Goal: Transaction & Acquisition: Book appointment/travel/reservation

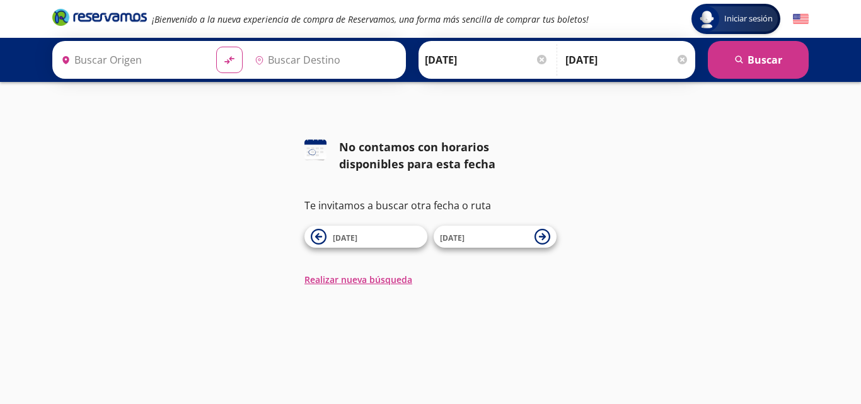
type input "[GEOGRAPHIC_DATA][PERSON_NAME], [GEOGRAPHIC_DATA]"
type input "Central de Autobuses, [GEOGRAPHIC_DATA]"
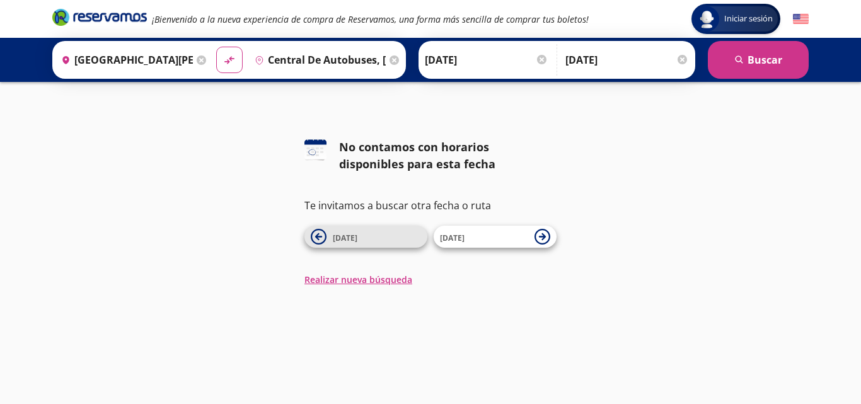
click at [310, 238] on button "[DATE]" at bounding box center [365, 237] width 123 height 22
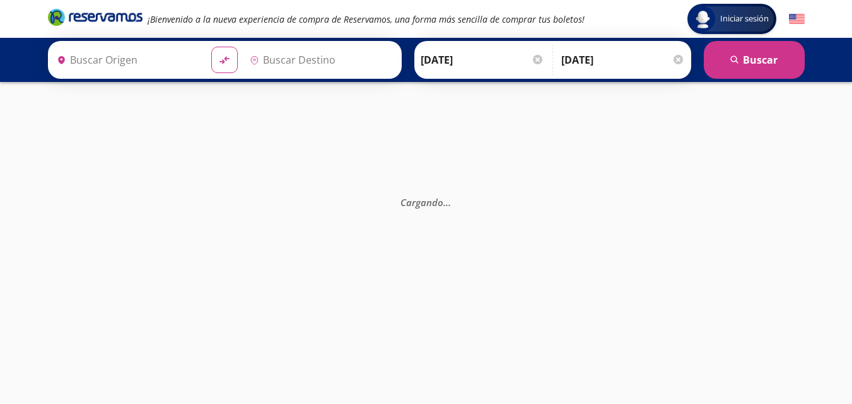
type input "[GEOGRAPHIC_DATA][PERSON_NAME], [GEOGRAPHIC_DATA]"
type input "Central de Autobuses, [GEOGRAPHIC_DATA]"
click at [539, 59] on div at bounding box center [537, 59] width 9 height 9
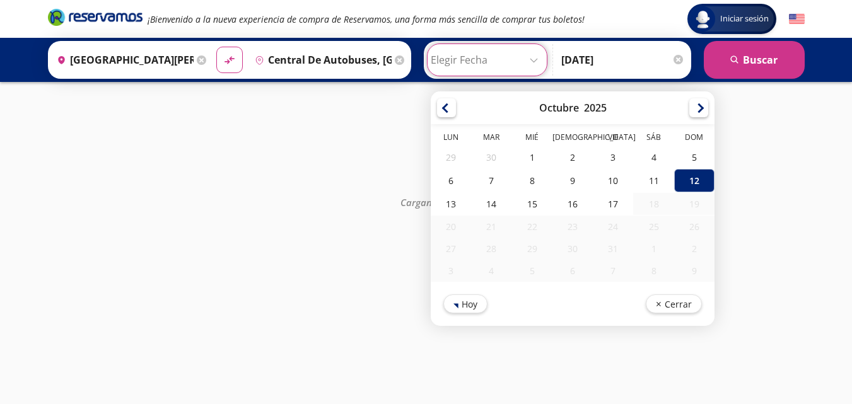
click at [678, 62] on div at bounding box center [677, 59] width 9 height 9
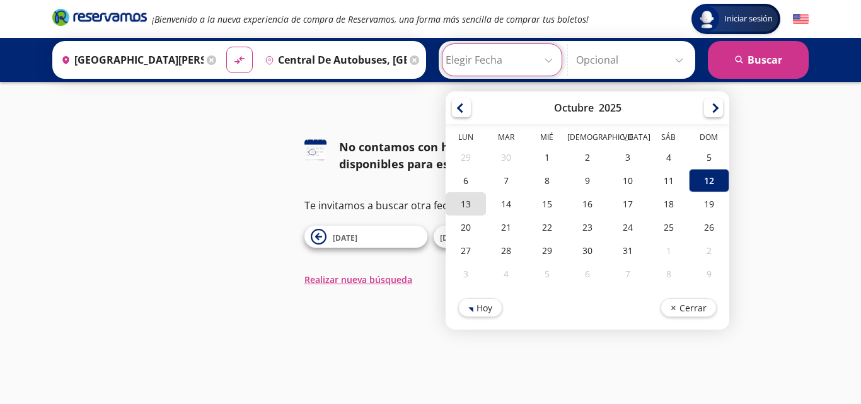
click at [472, 199] on div "13" at bounding box center [466, 203] width 40 height 23
type input "[DATE]"
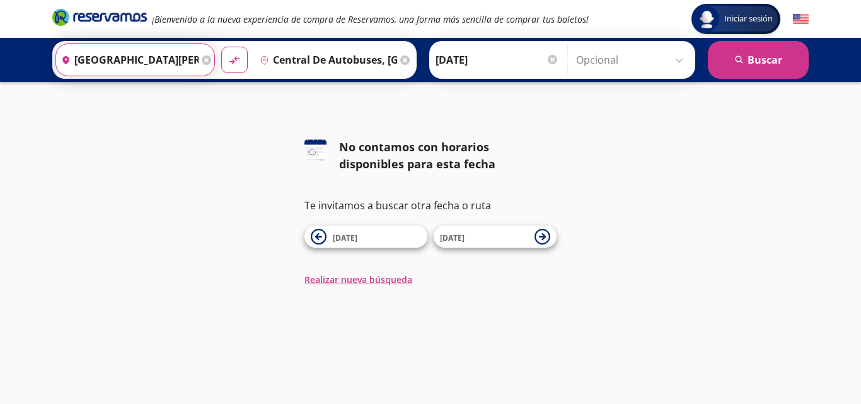
click at [164, 63] on input "[GEOGRAPHIC_DATA][PERSON_NAME], [GEOGRAPHIC_DATA]" at bounding box center [127, 60] width 142 height 32
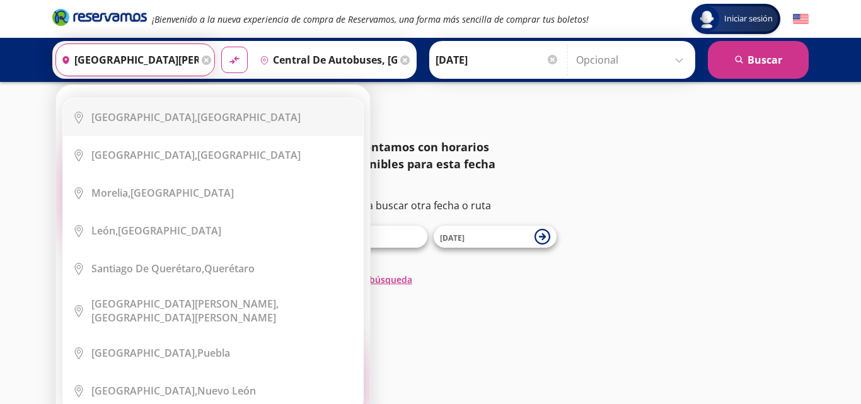
click at [305, 63] on input "Central de Autobuses, [GEOGRAPHIC_DATA]" at bounding box center [326, 60] width 142 height 32
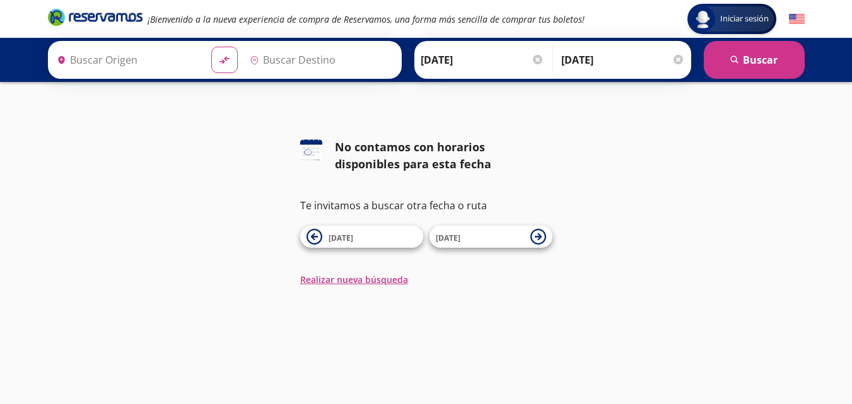
type input "[GEOGRAPHIC_DATA][PERSON_NAME], [GEOGRAPHIC_DATA]"
type input "Central de Autobuses, [GEOGRAPHIC_DATA]"
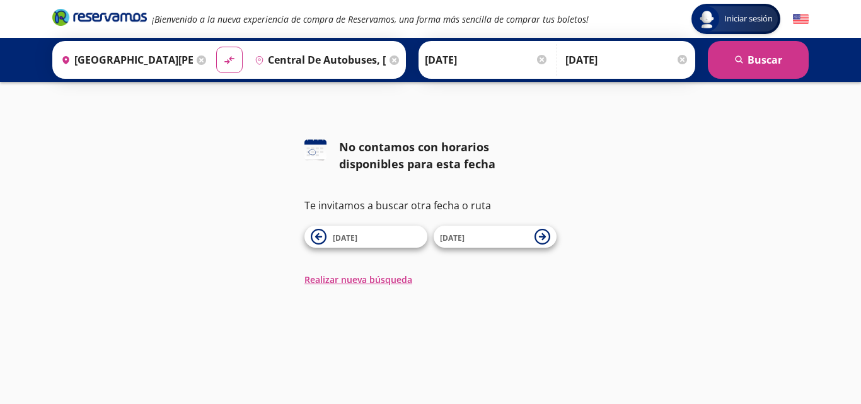
click at [203, 60] on icon at bounding box center [201, 59] width 9 height 9
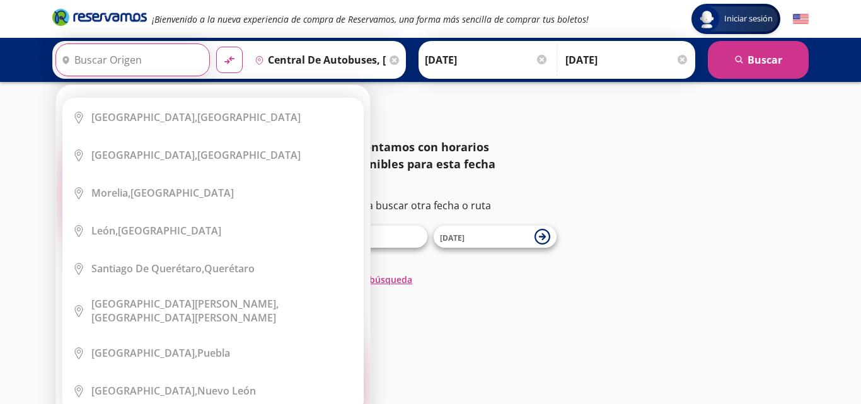
click at [202, 85] on div "Elige tu origen Close Origen heroicons:map-pin-20-solid serch-icon City Icon [G…" at bounding box center [213, 255] width 314 height 340
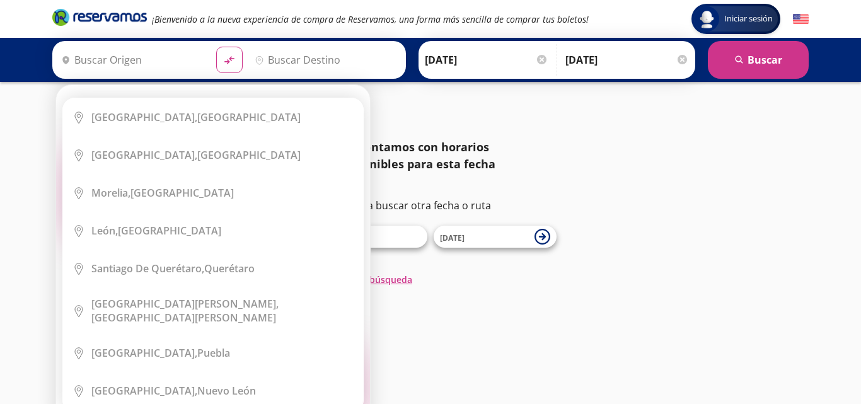
click at [151, 55] on input "Origen" at bounding box center [131, 60] width 150 height 32
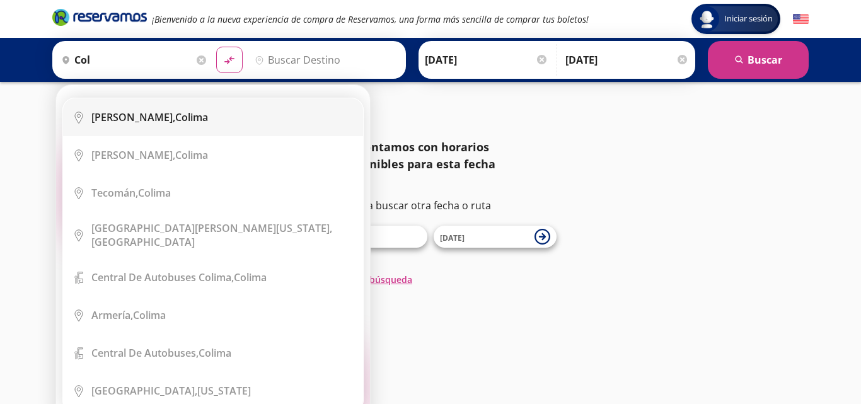
click at [177, 107] on li "City Icon Colima, [GEOGRAPHIC_DATA]" at bounding box center [213, 117] width 300 height 38
type input "Colima, Colima"
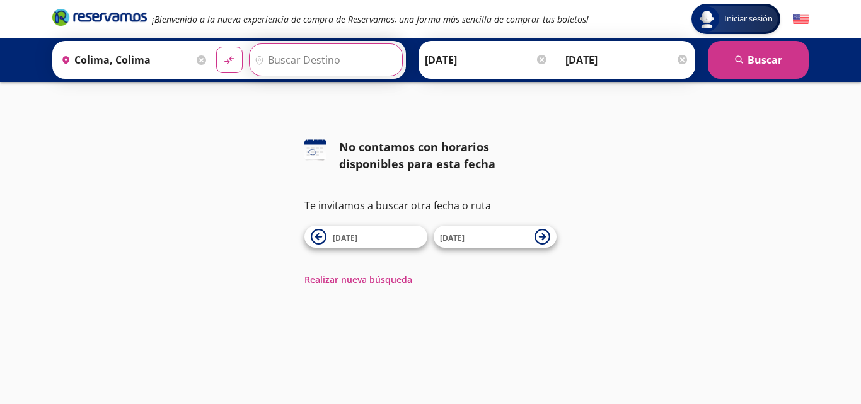
click at [296, 49] on input "Destino" at bounding box center [325, 60] width 150 height 32
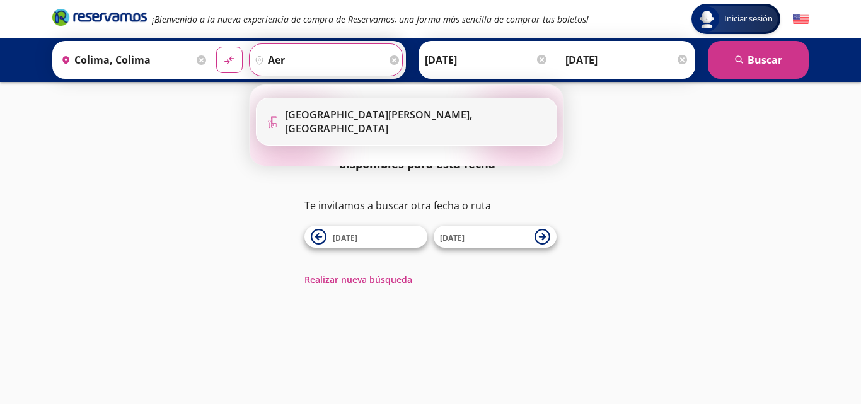
click at [379, 125] on li "Terminal Icon" at bounding box center [407, 121] width 300 height 47
type input "[GEOGRAPHIC_DATA][PERSON_NAME], [GEOGRAPHIC_DATA]"
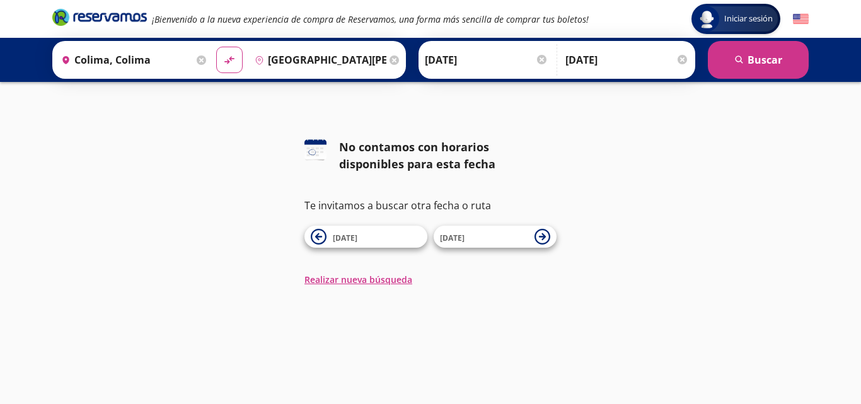
click at [680, 59] on div at bounding box center [682, 59] width 9 height 9
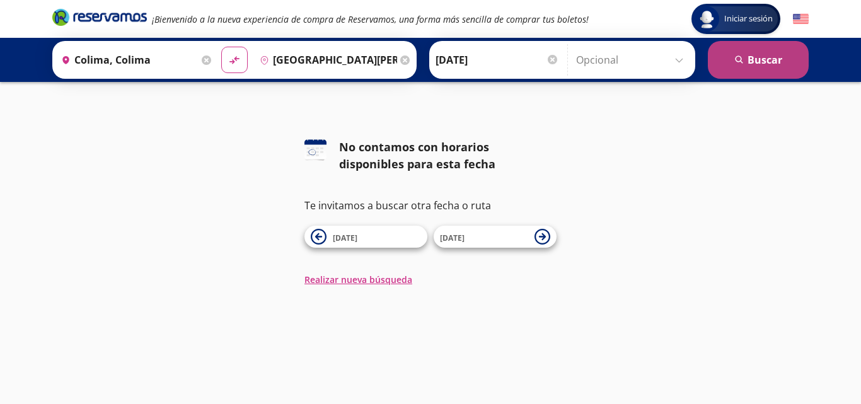
click at [745, 62] on button "search [GEOGRAPHIC_DATA]" at bounding box center [758, 60] width 101 height 38
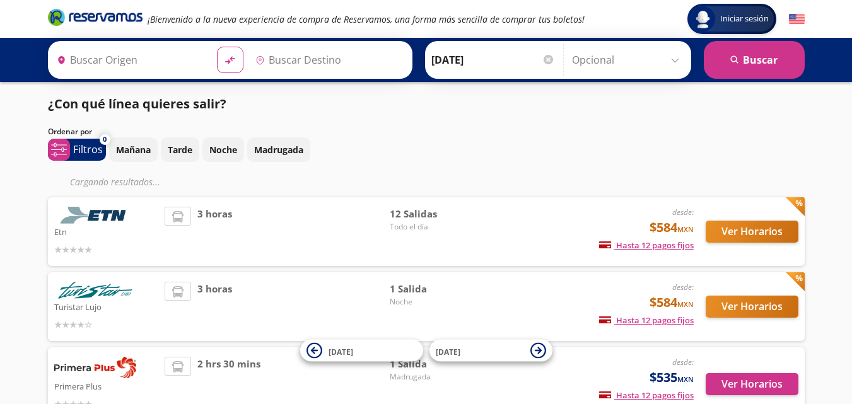
type input "Colima, Colima"
type input "[GEOGRAPHIC_DATA][PERSON_NAME], [GEOGRAPHIC_DATA]"
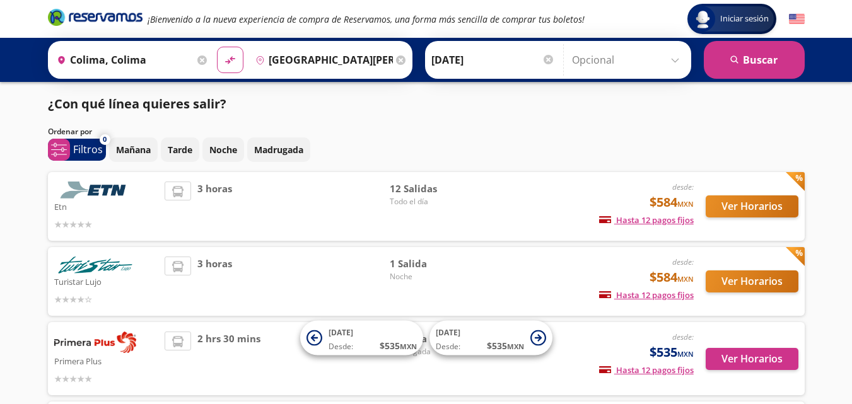
scroll to position [63, 0]
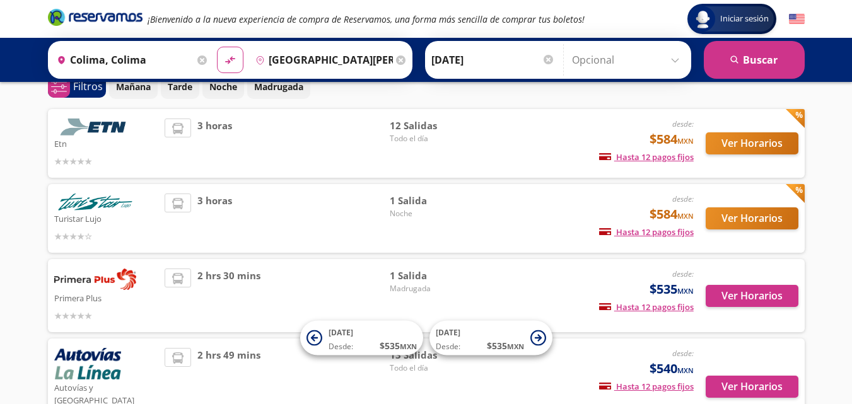
click at [180, 132] on icon at bounding box center [177, 128] width 11 height 11
click at [238, 136] on div "3 horas" at bounding box center [277, 144] width 225 height 50
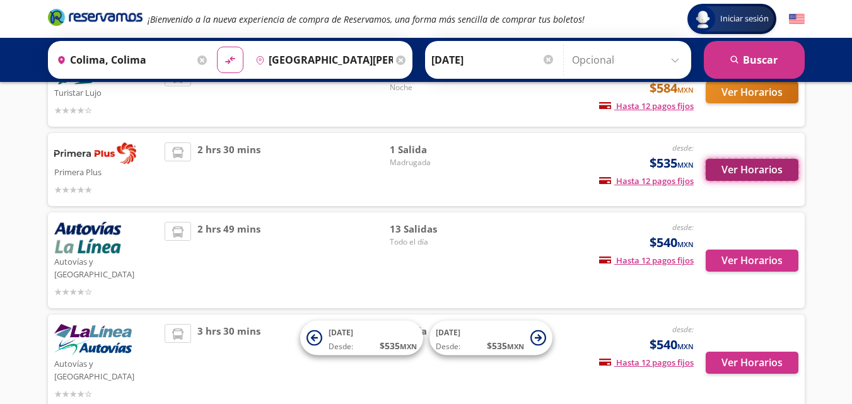
click at [756, 174] on button "Ver Horarios" at bounding box center [751, 170] width 93 height 22
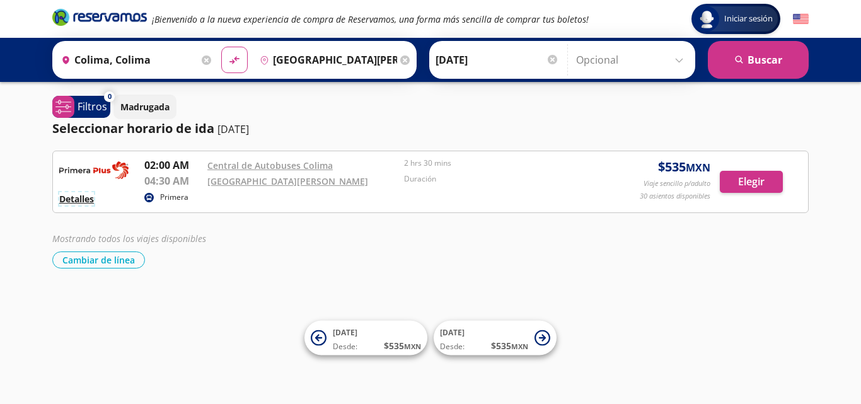
click at [85, 202] on button "Detalles" at bounding box center [76, 198] width 35 height 13
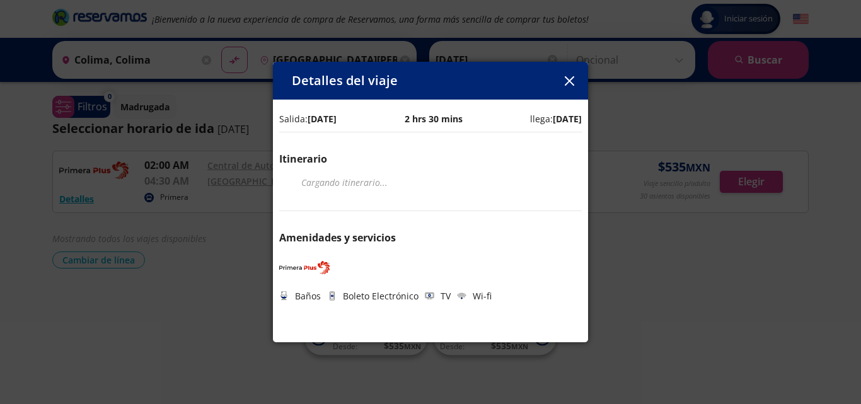
click at [576, 82] on button "button" at bounding box center [569, 80] width 19 height 19
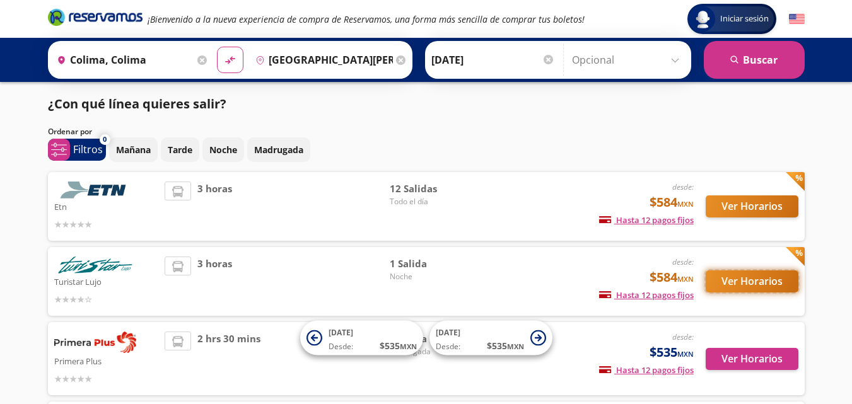
click at [760, 279] on button "Ver Horarios" at bounding box center [751, 281] width 93 height 22
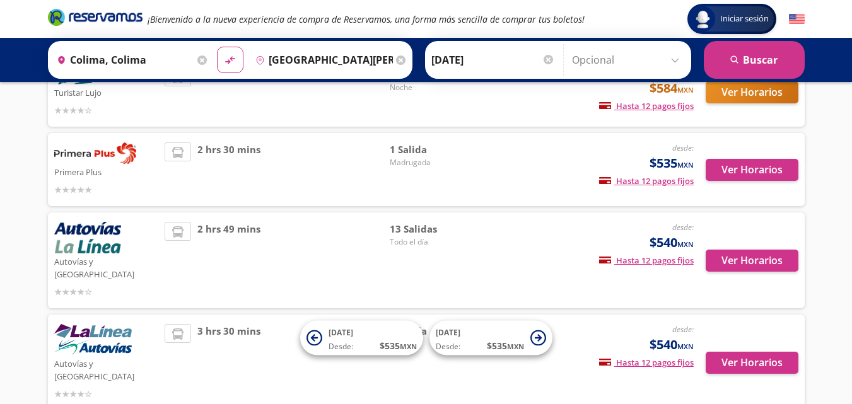
scroll to position [240, 0]
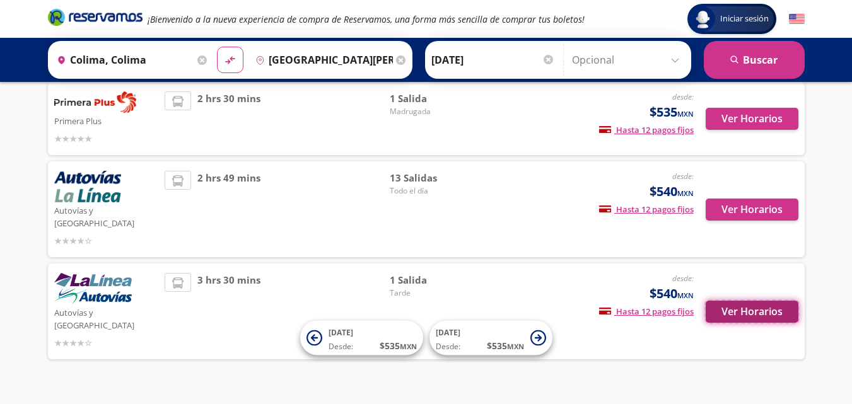
click at [733, 301] on button "Ver Horarios" at bounding box center [751, 312] width 93 height 22
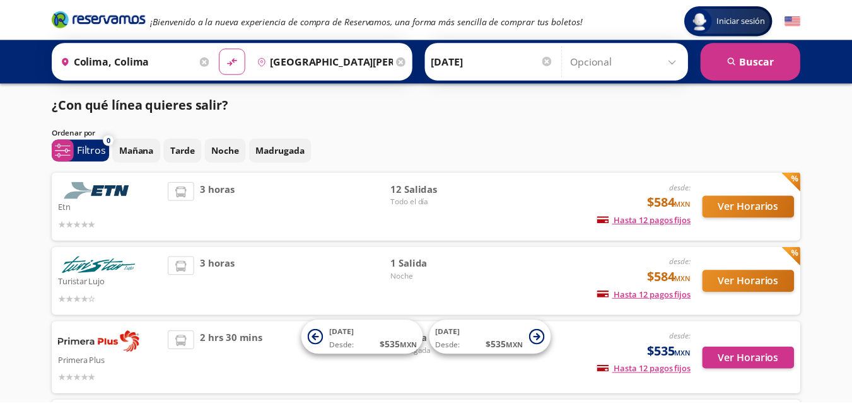
scroll to position [240, 0]
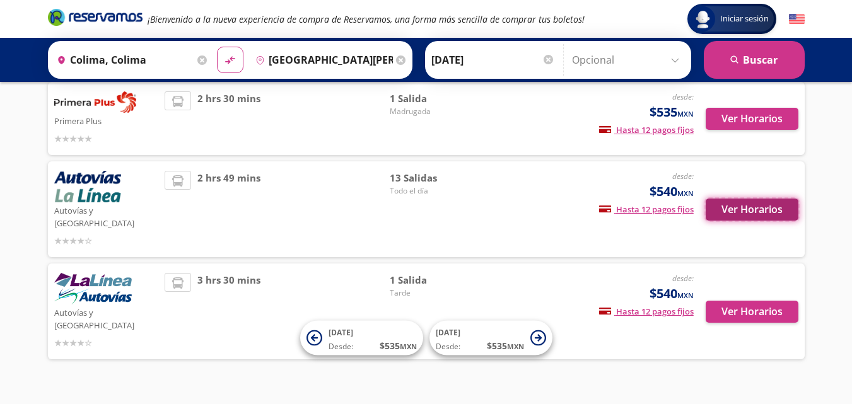
click at [756, 209] on button "Ver Horarios" at bounding box center [751, 210] width 93 height 22
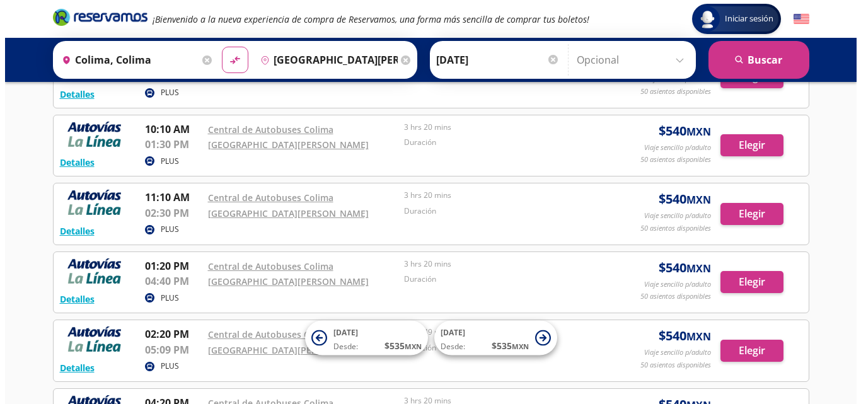
scroll to position [126, 0]
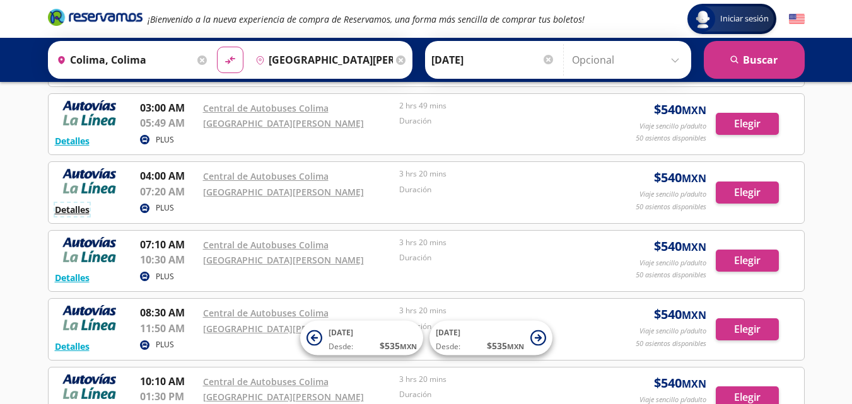
click at [71, 209] on button "Detalles" at bounding box center [72, 209] width 35 height 13
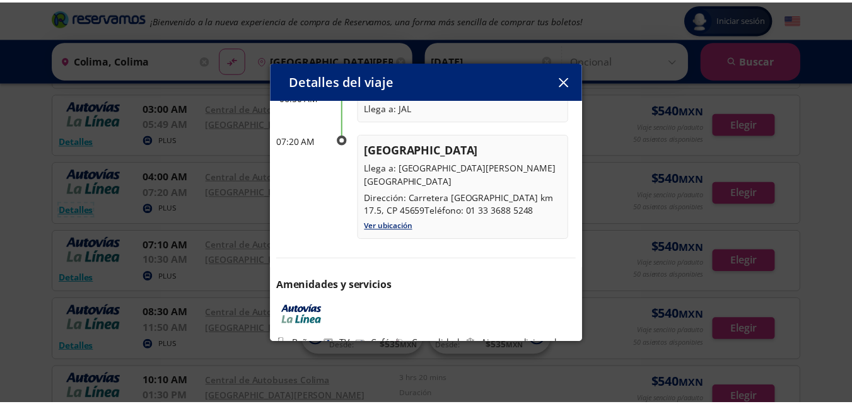
scroll to position [193, 0]
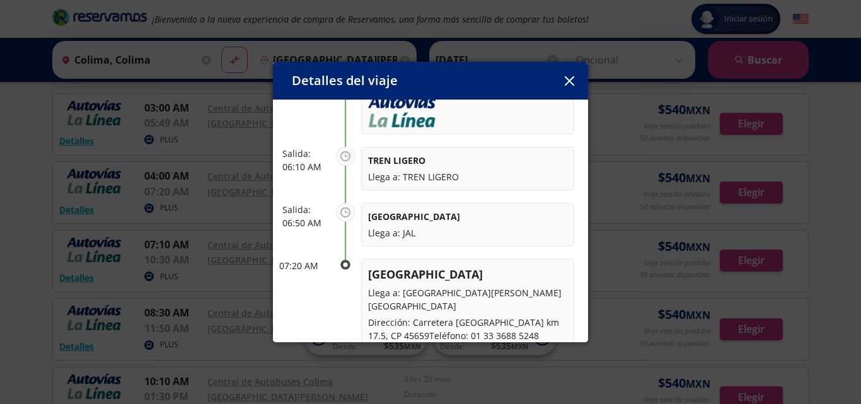
click at [571, 77] on icon "button" at bounding box center [569, 80] width 9 height 9
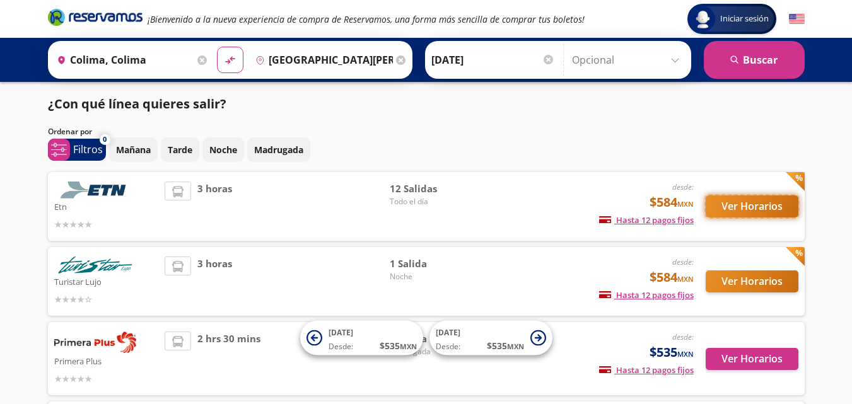
click at [728, 206] on button "Ver Horarios" at bounding box center [751, 206] width 93 height 22
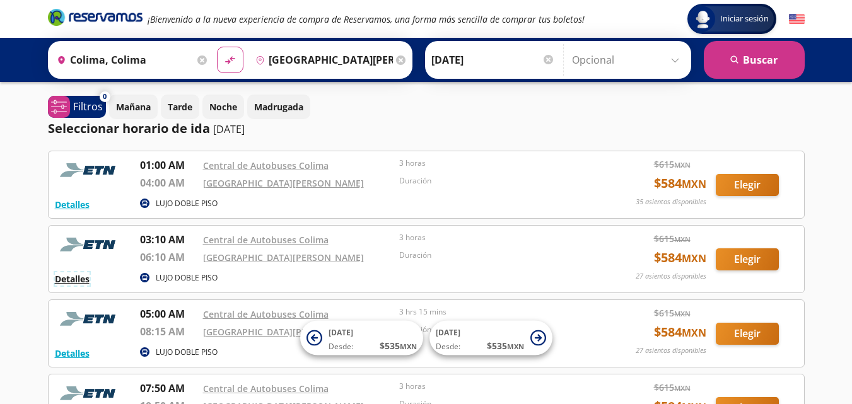
click at [83, 284] on button "Detalles" at bounding box center [72, 278] width 35 height 13
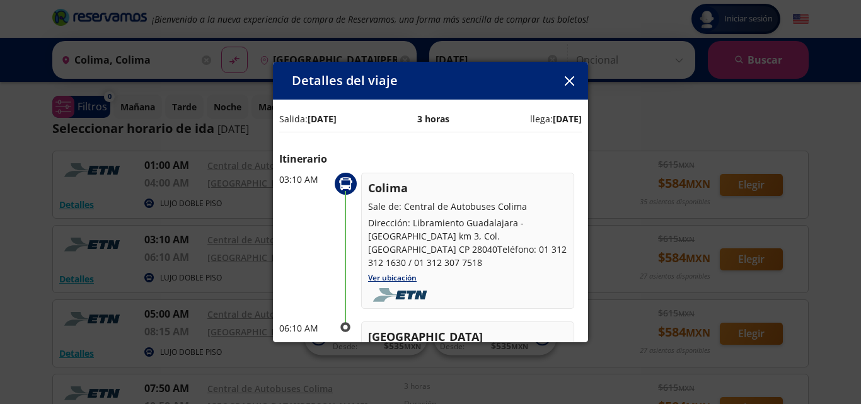
click at [567, 78] on icon "button" at bounding box center [568, 80] width 9 height 9
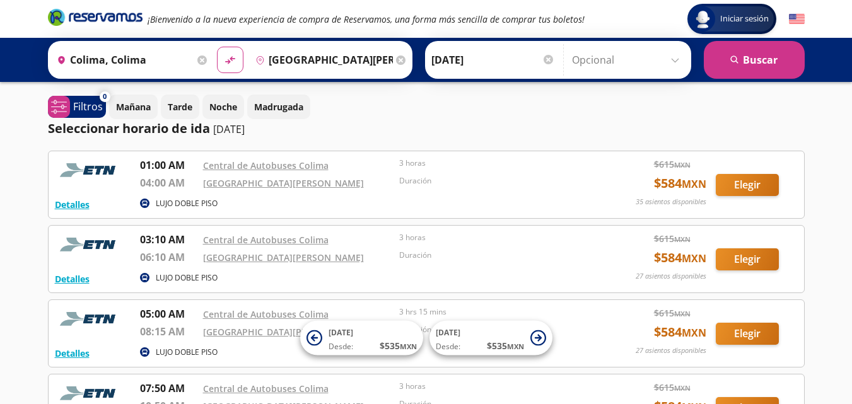
click at [795, 113] on div "Mañana Tarde Noche Madrugada" at bounding box center [456, 107] width 695 height 25
